Goal: Task Accomplishment & Management: Manage account settings

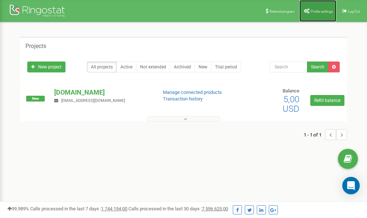
click at [312, 12] on span "Profile settings" at bounding box center [321, 11] width 22 height 4
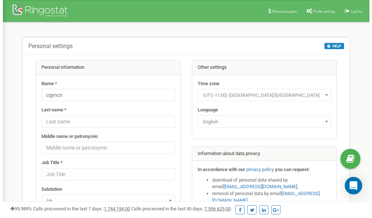
scroll to position [36, 0]
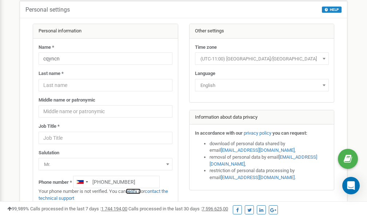
click at [136, 191] on link "verify it" at bounding box center [133, 190] width 15 height 5
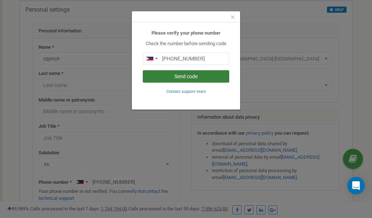
click at [185, 78] on button "Send code" at bounding box center [186, 76] width 86 height 12
